Goal: Task Accomplishment & Management: Use online tool/utility

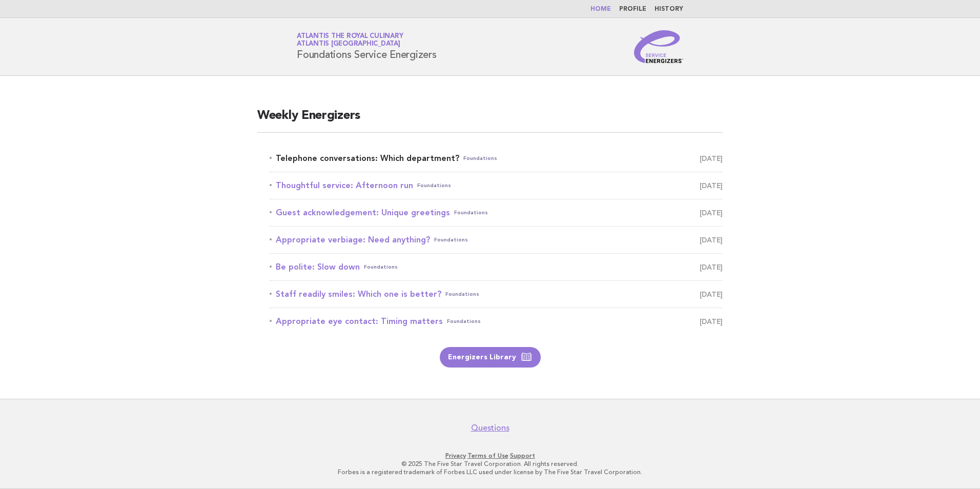
drag, startPoint x: 0, startPoint y: 0, endPoint x: 428, endPoint y: 155, distance: 454.9
click at [428, 155] on link "Telephone conversations: Which department? Foundations October 13" at bounding box center [496, 158] width 453 height 14
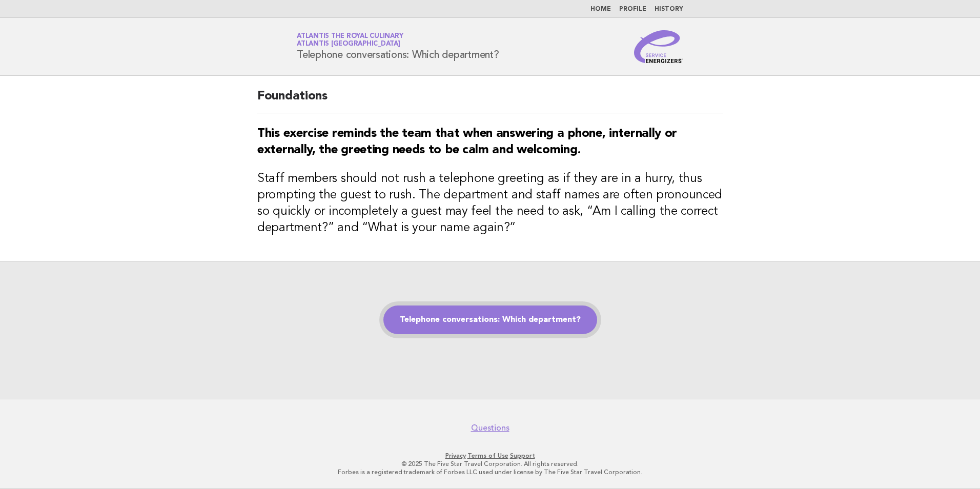
click at [453, 320] on link "Telephone conversations: Which department?" at bounding box center [490, 319] width 214 height 29
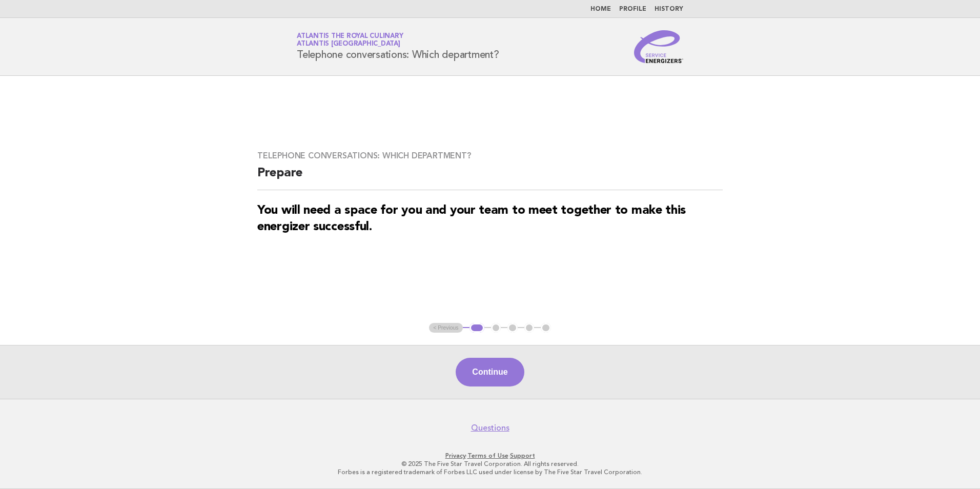
click at [502, 389] on div "Continue" at bounding box center [490, 372] width 980 height 54
click at [502, 386] on button "Continue" at bounding box center [489, 372] width 68 height 29
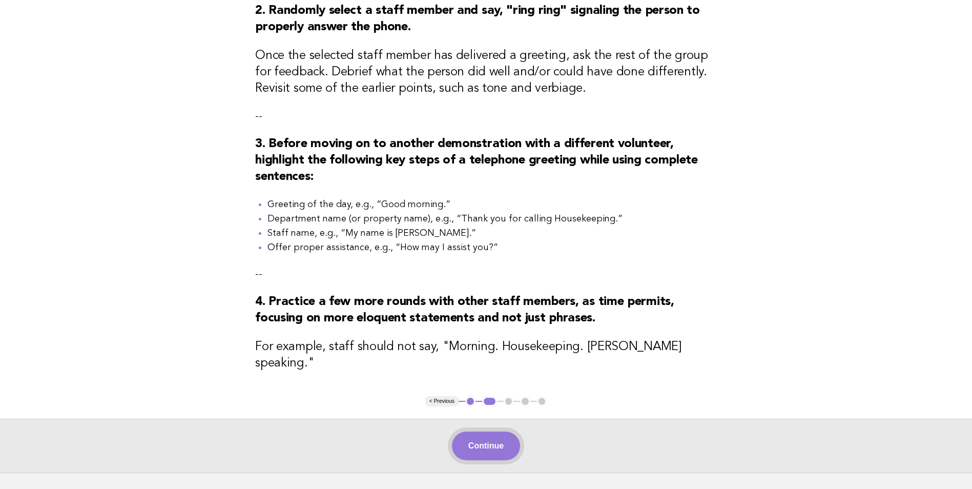
click at [489, 433] on button "Continue" at bounding box center [486, 445] width 68 height 29
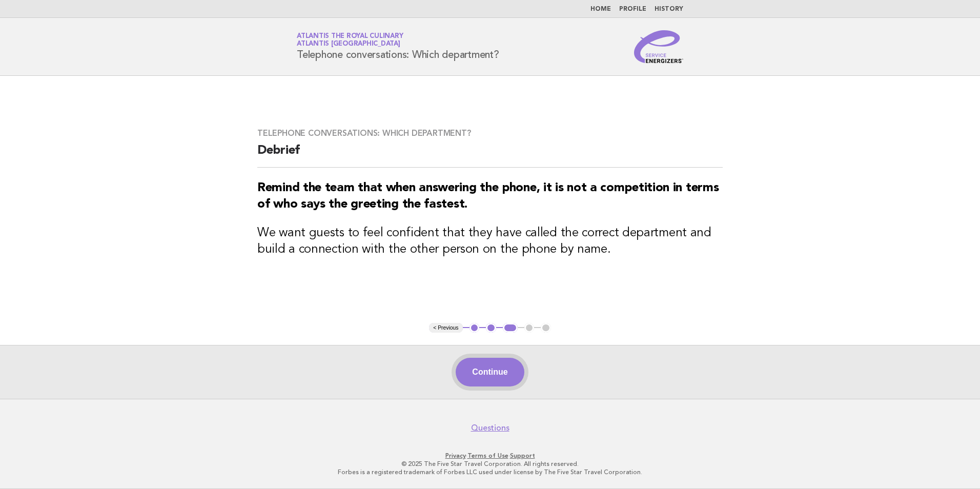
click at [489, 376] on button "Continue" at bounding box center [489, 372] width 68 height 29
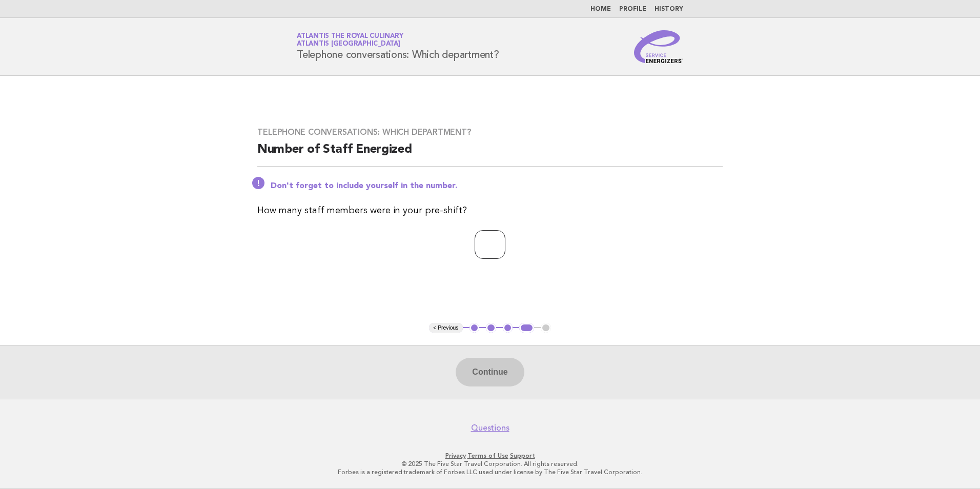
click at [502, 246] on input "number" at bounding box center [489, 244] width 31 height 29
type input "**"
click at [493, 380] on button "Continue" at bounding box center [489, 372] width 68 height 29
